Goal: Information Seeking & Learning: Learn about a topic

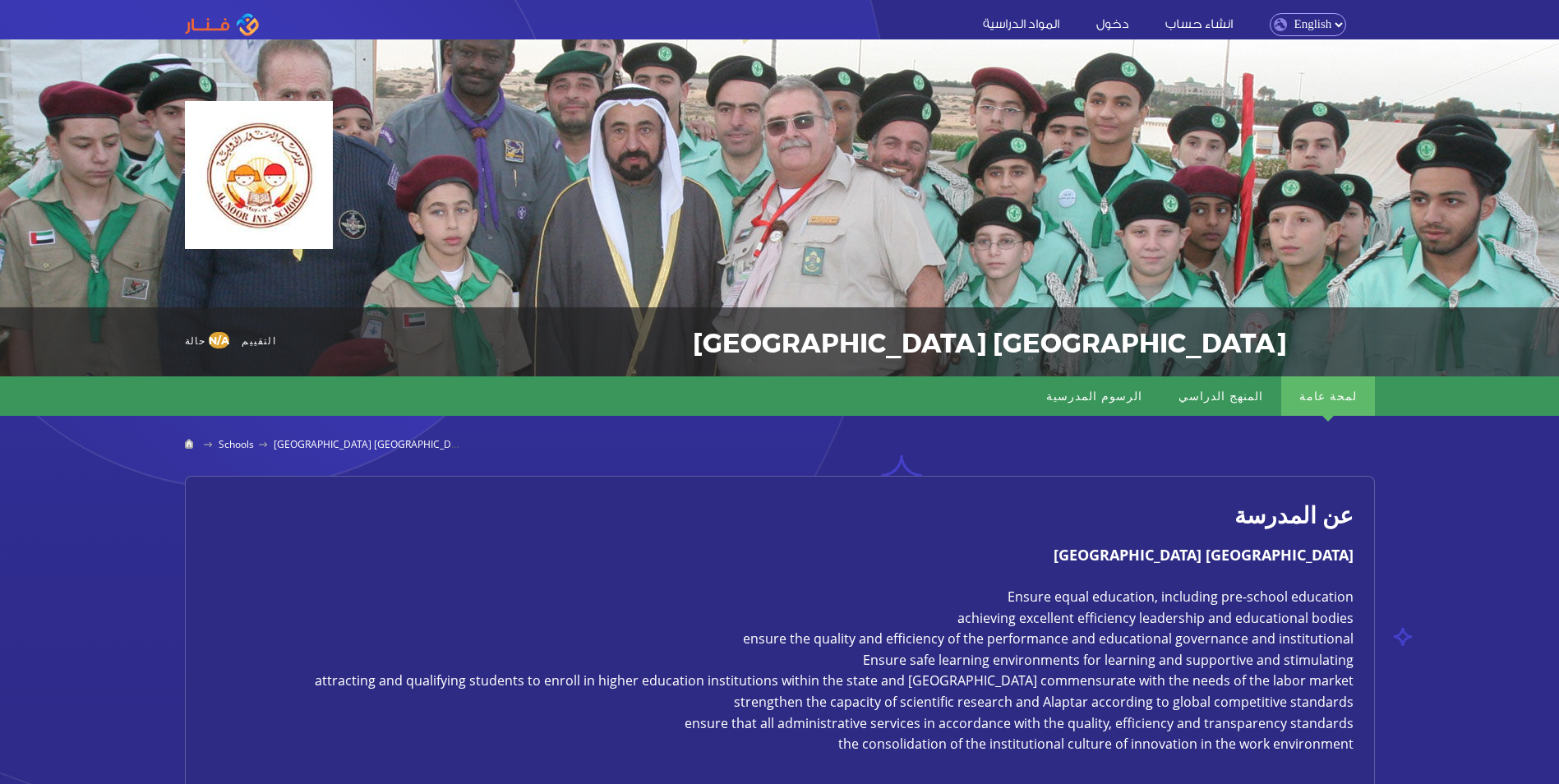
scroll to position [328, 0]
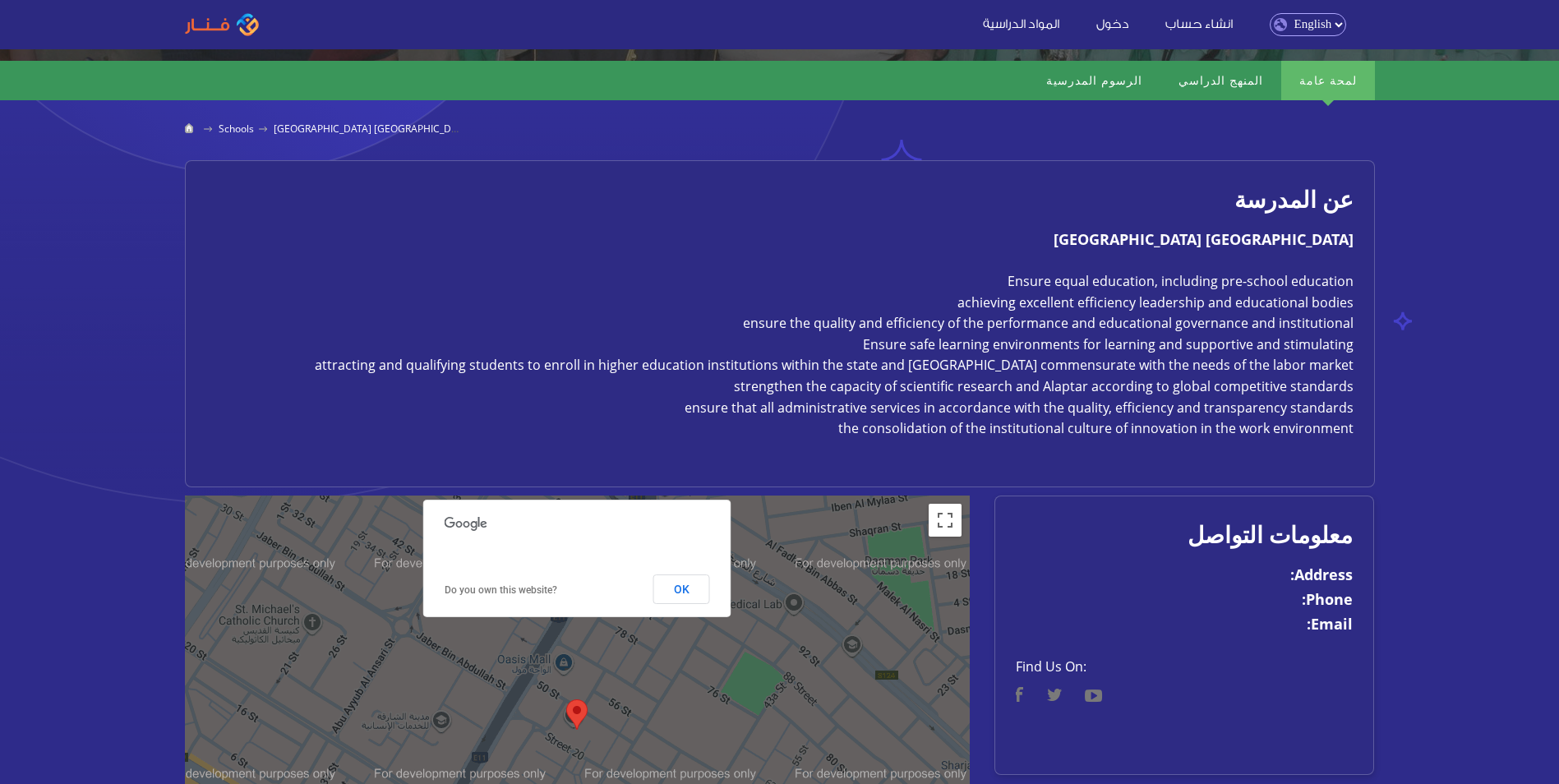
click at [1152, 245] on strong "[GEOGRAPHIC_DATA] [GEOGRAPHIC_DATA]" at bounding box center [1203, 239] width 300 height 20
copy div "[GEOGRAPHIC_DATA] [GEOGRAPHIC_DATA]"
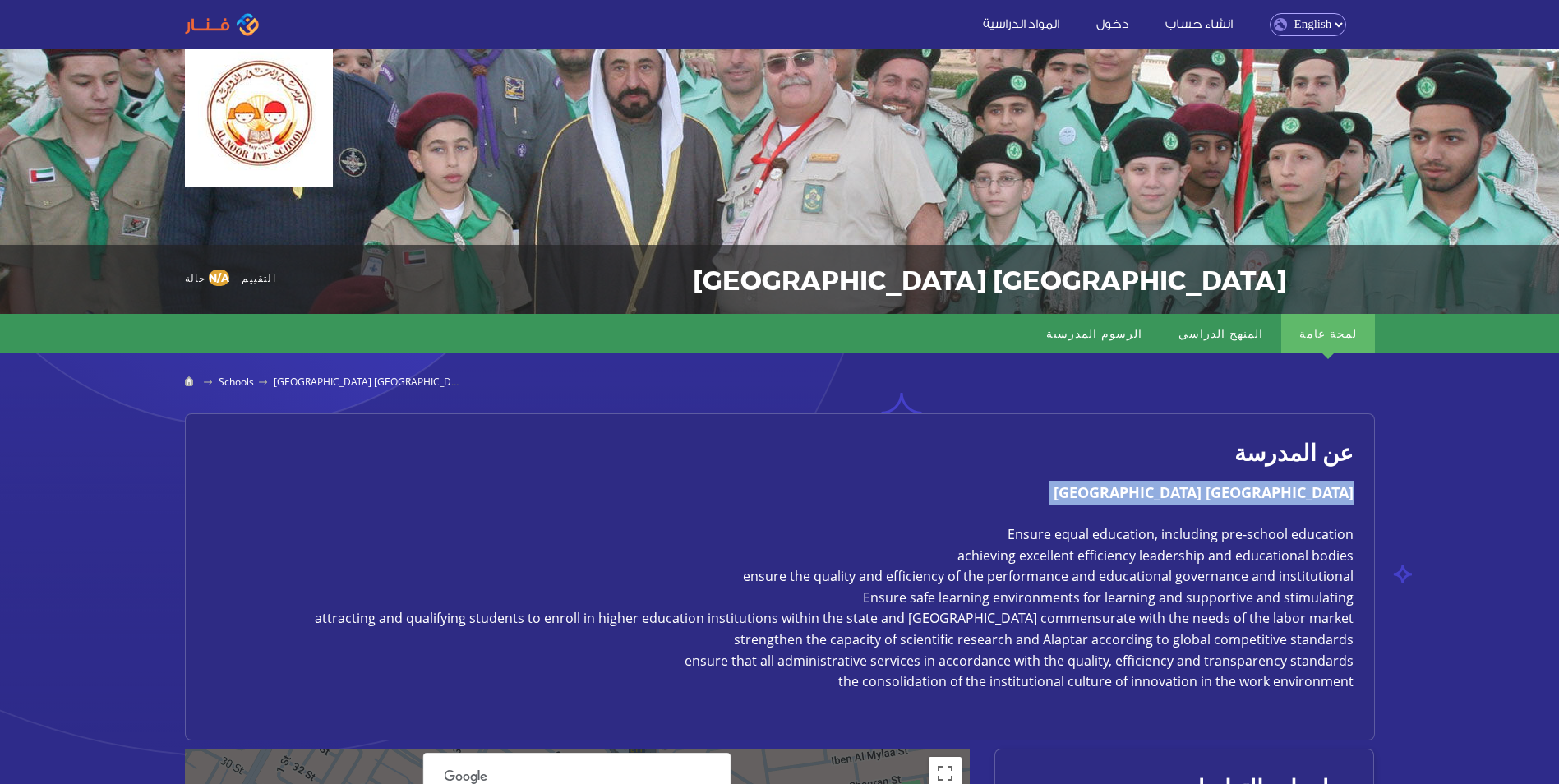
scroll to position [0, 0]
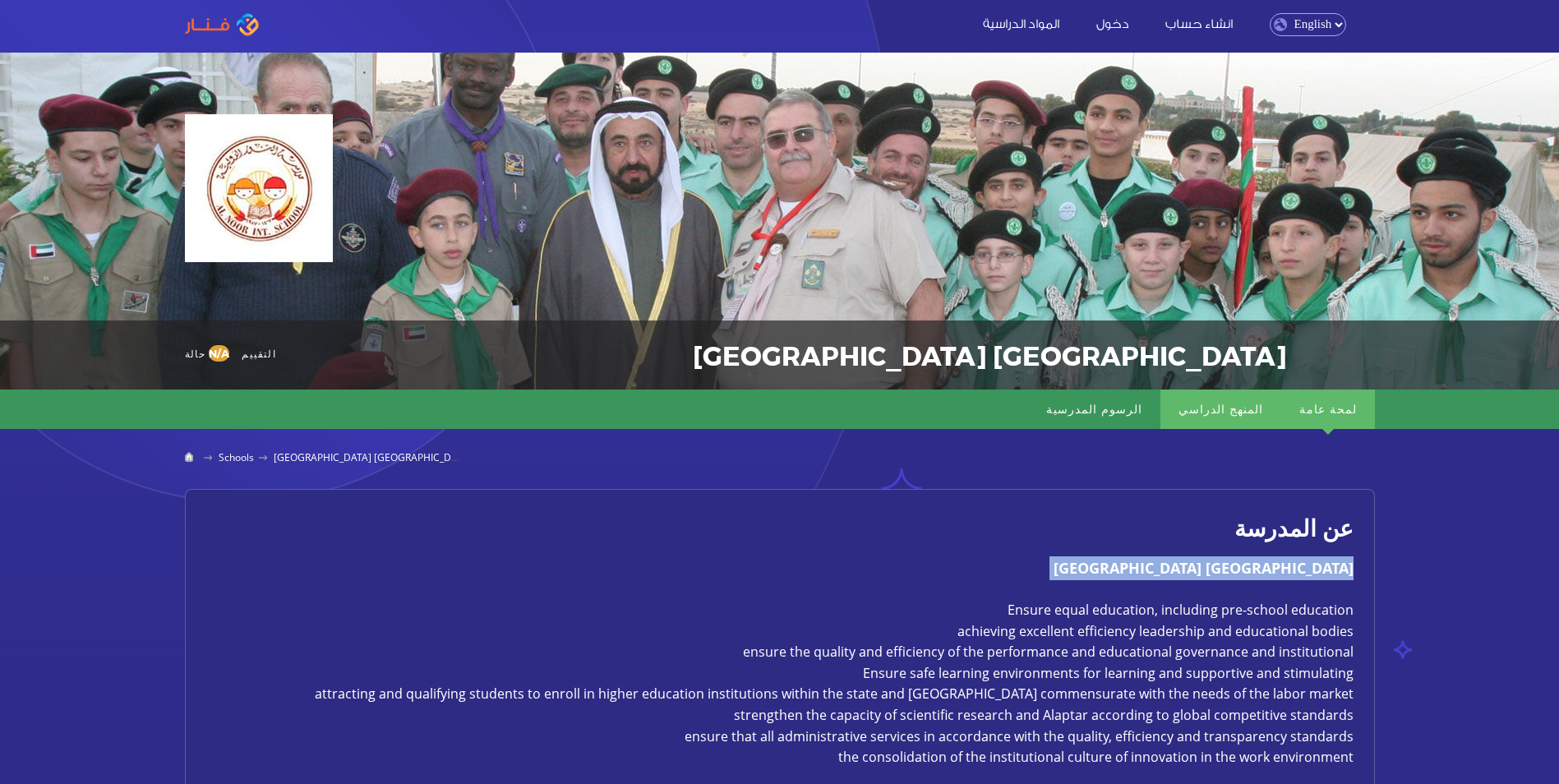
click at [1252, 405] on link "المنهج الدراسي" at bounding box center [1221, 409] width 121 height 39
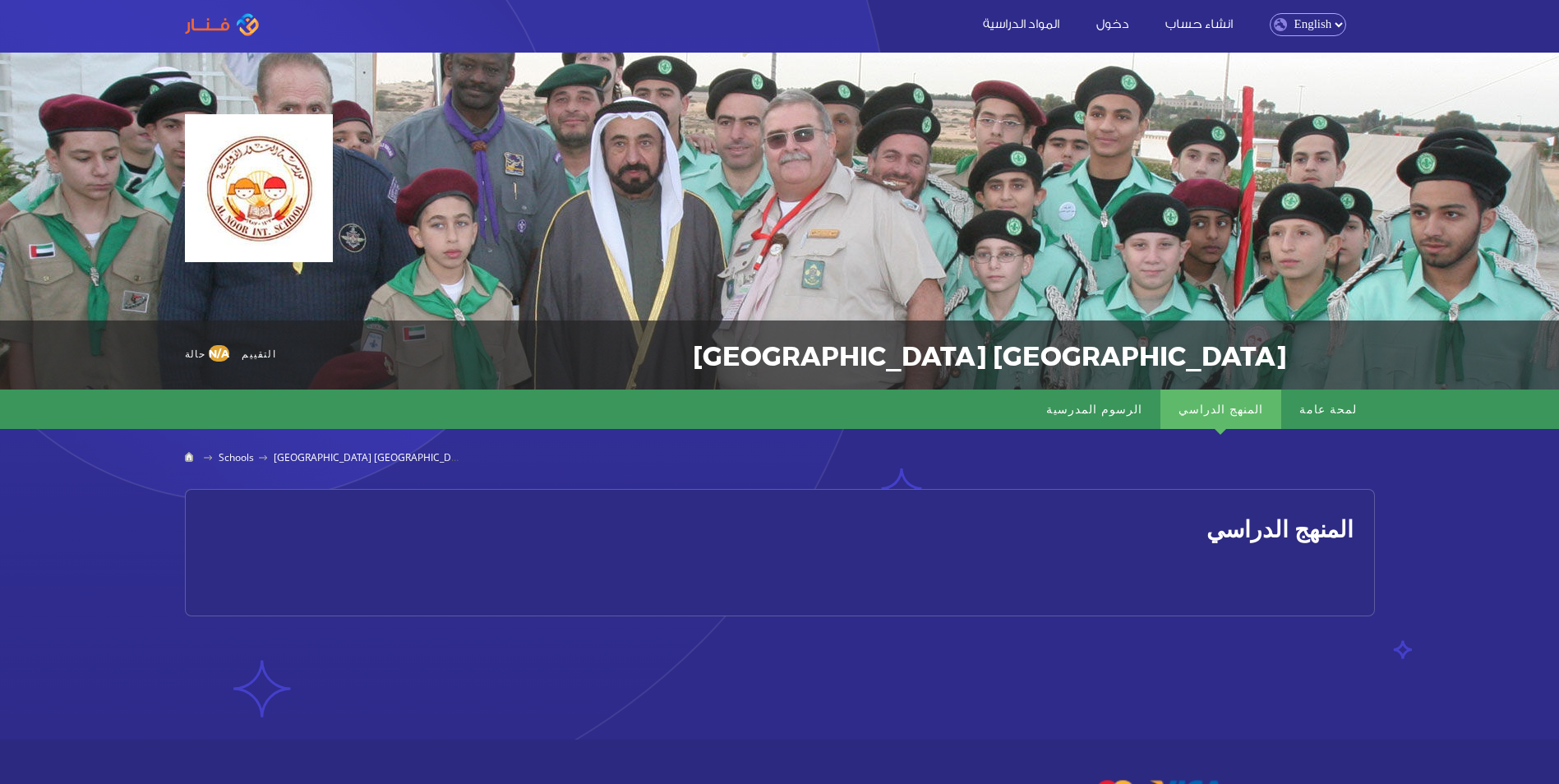
click at [1261, 528] on h2 "المنهج الدراسي" at bounding box center [780, 528] width 1147 height 37
click at [1155, 408] on link "الرسوم المدرسية" at bounding box center [1094, 409] width 132 height 39
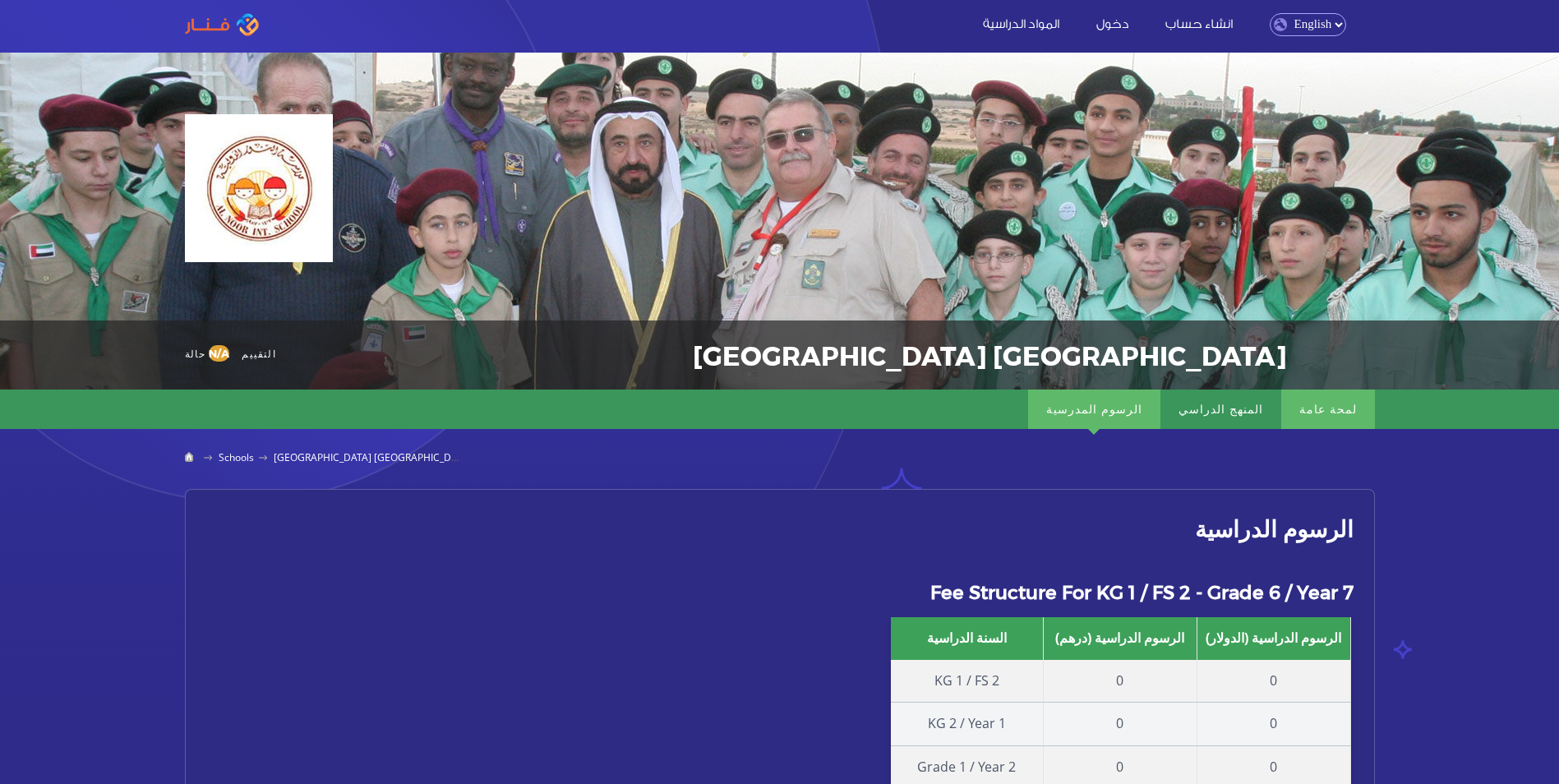
click at [1351, 408] on link "لمحة عامة" at bounding box center [1328, 409] width 94 height 39
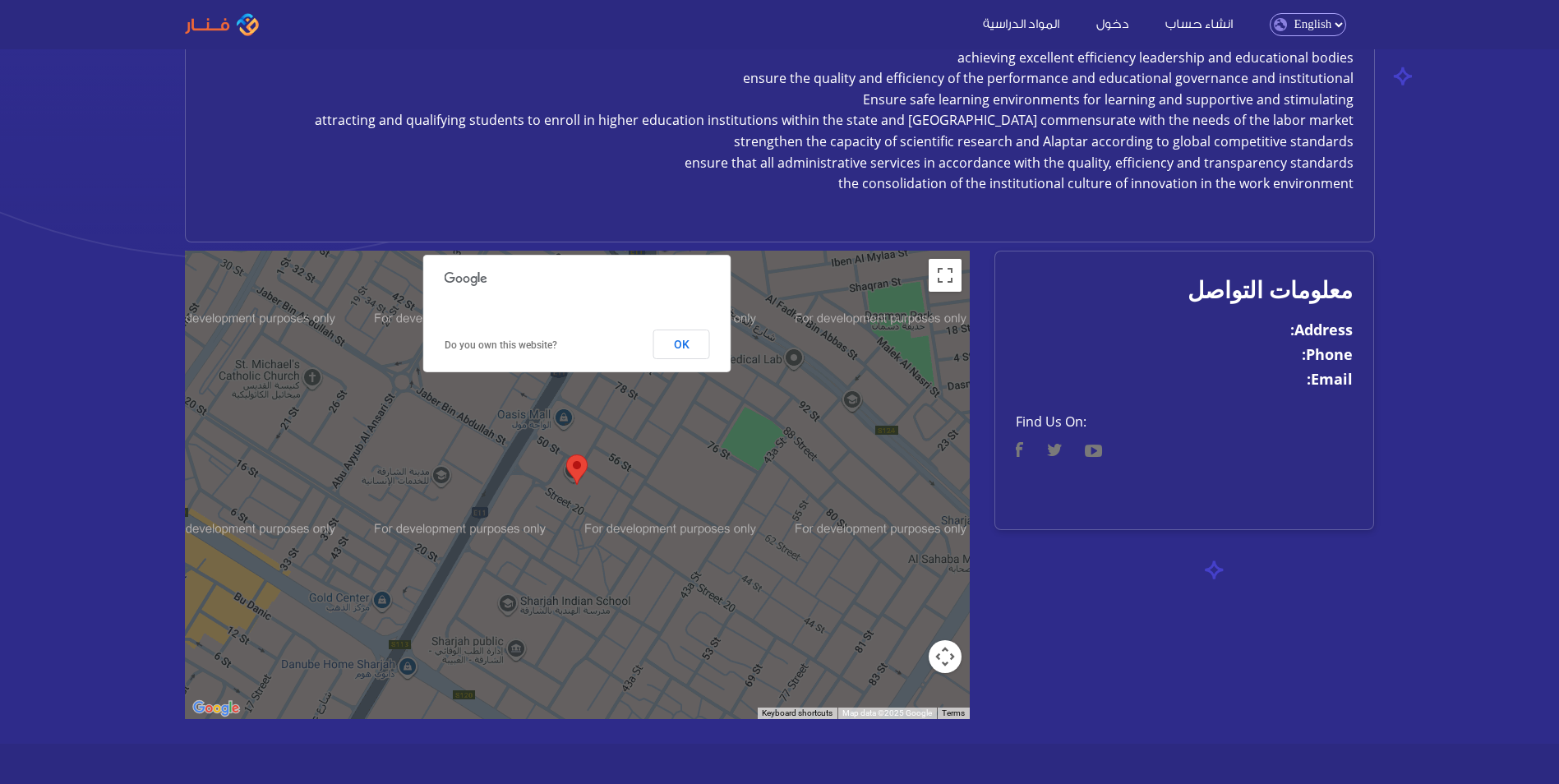
scroll to position [575, 0]
